Goal: Information Seeking & Learning: Check status

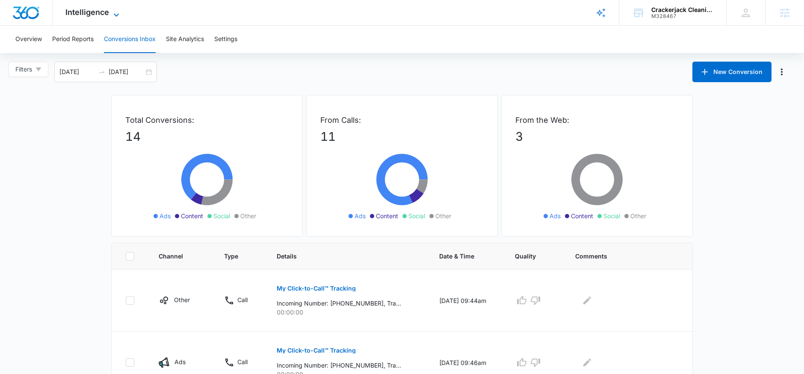
click at [107, 15] on span "Intelligence" at bounding box center [87, 12] width 44 height 9
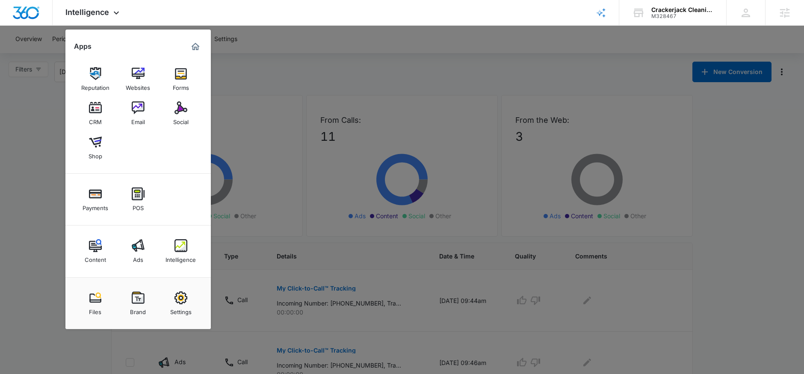
click at [312, 101] on div at bounding box center [402, 187] width 804 height 374
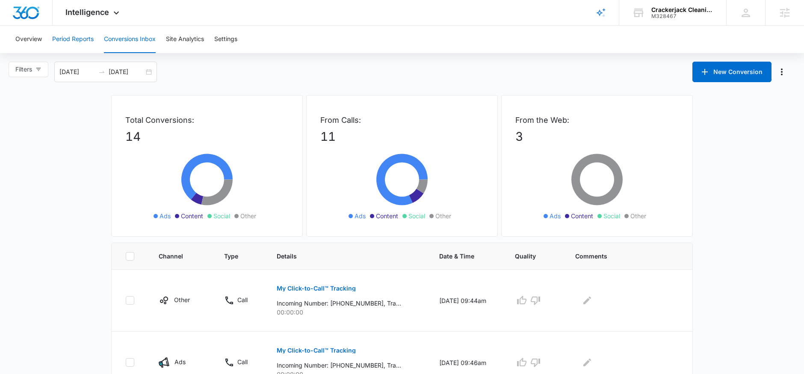
click at [80, 37] on button "Period Reports" at bounding box center [72, 39] width 41 height 27
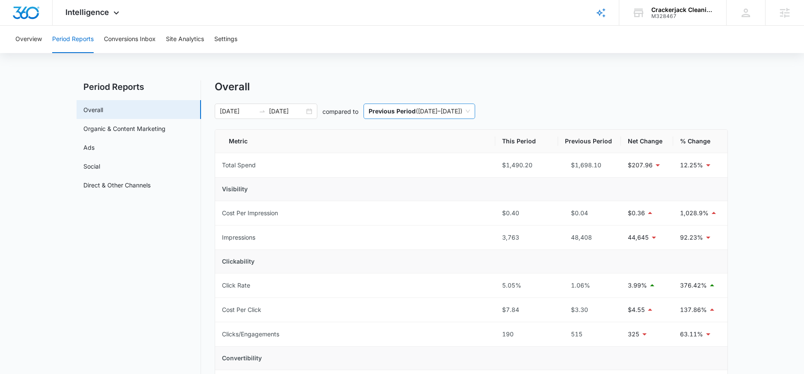
click at [470, 108] on span "Previous Period ( 07/13/2025 – 08/12/2025 )" at bounding box center [419, 111] width 101 height 15
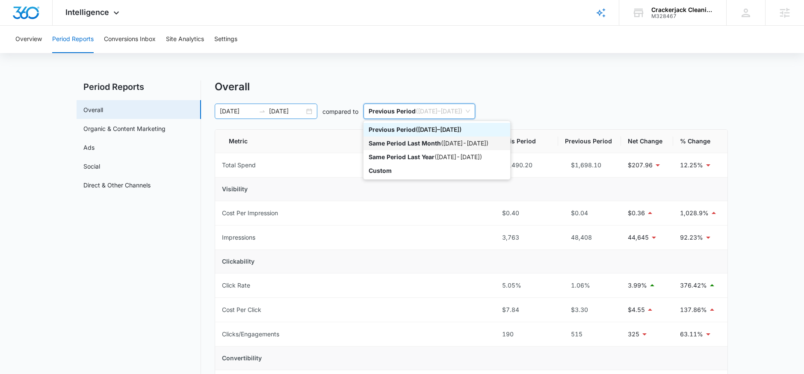
click at [312, 111] on div "08/13/2025 09/12/2025" at bounding box center [266, 110] width 103 height 15
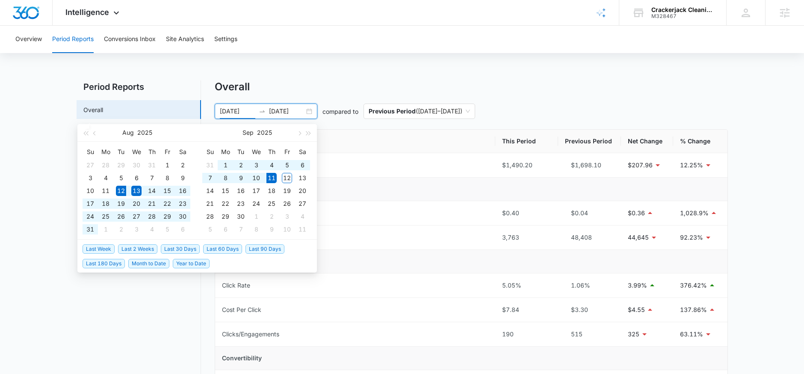
click at [189, 246] on span "Last 30 Days" at bounding box center [180, 248] width 39 height 9
type input "08/12/2025"
type input "09/11/2025"
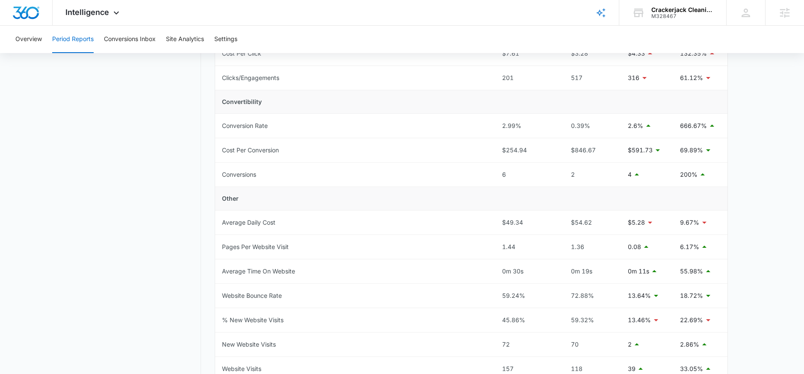
scroll to position [258, 0]
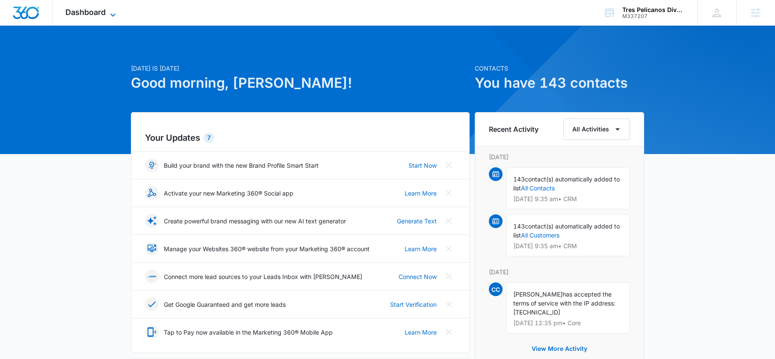
click at [88, 12] on span "Dashboard" at bounding box center [85, 12] width 40 height 9
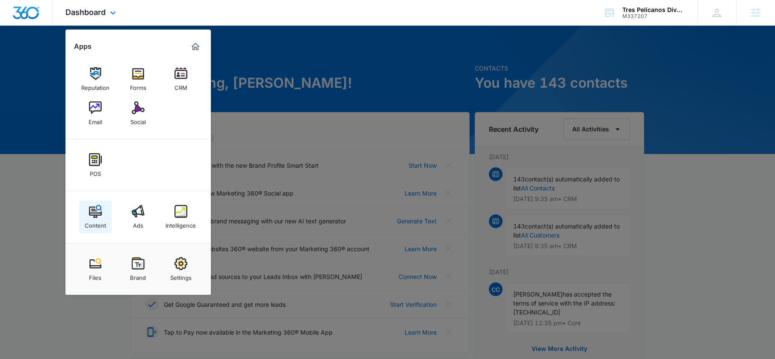
click at [85, 212] on link "Content" at bounding box center [95, 217] width 32 height 32
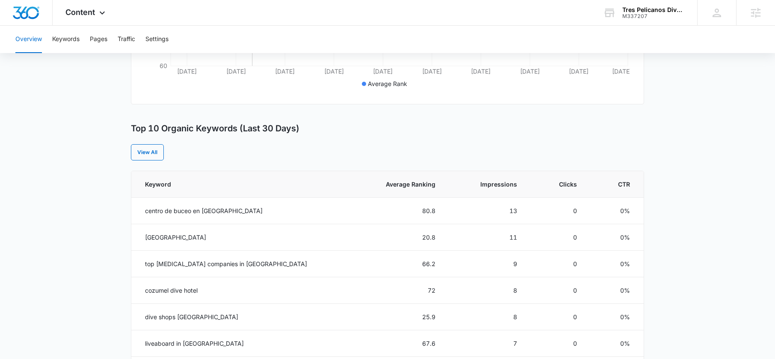
scroll to position [90, 0]
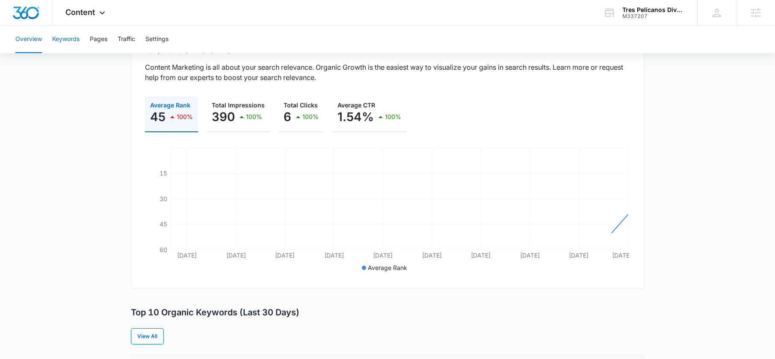
click at [58, 36] on button "Keywords" at bounding box center [65, 39] width 27 height 27
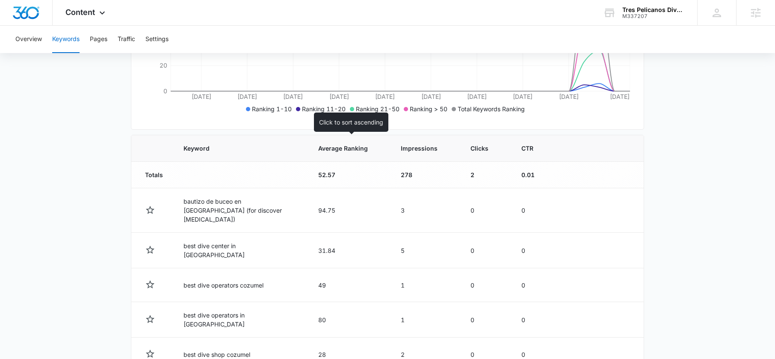
click at [340, 142] on th "Average Ranking" at bounding box center [349, 148] width 83 height 27
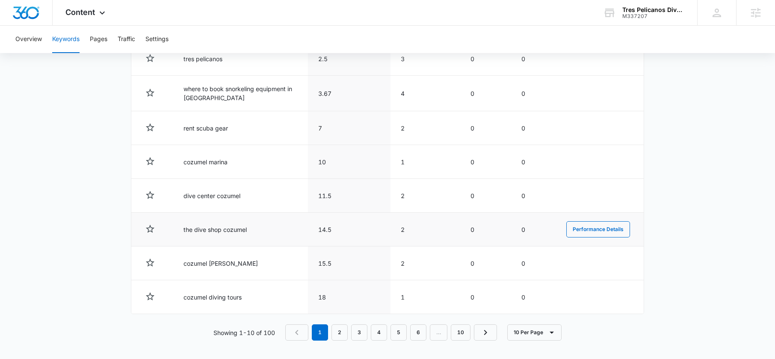
scroll to position [434, 0]
